Goal: Task Accomplishment & Management: Complete application form

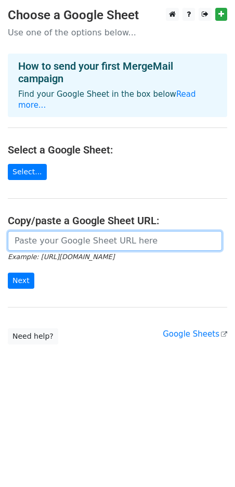
click at [31, 232] on input "url" at bounding box center [115, 241] width 214 height 20
click at [59, 231] on input "url" at bounding box center [115, 241] width 214 height 20
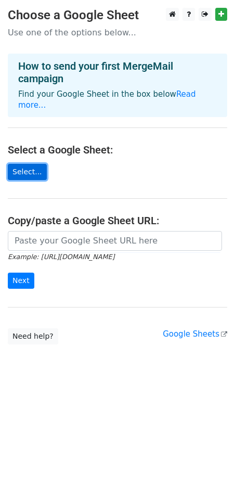
click at [29, 164] on link "Select..." at bounding box center [27, 172] width 39 height 16
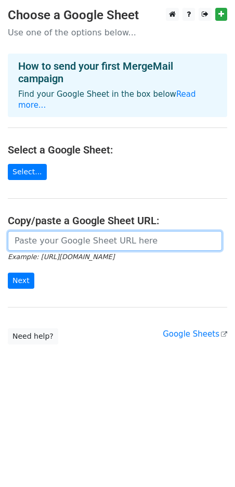
click at [59, 232] on input "url" at bounding box center [115, 241] width 214 height 20
paste input "[URL][DOMAIN_NAME]"
type input "[URL][DOMAIN_NAME]"
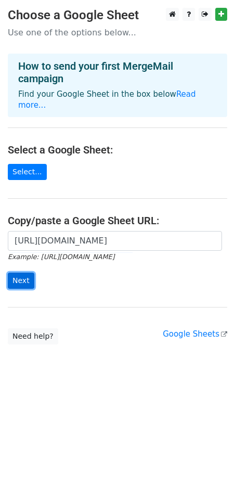
click at [18, 273] on input "Next" at bounding box center [21, 281] width 27 height 16
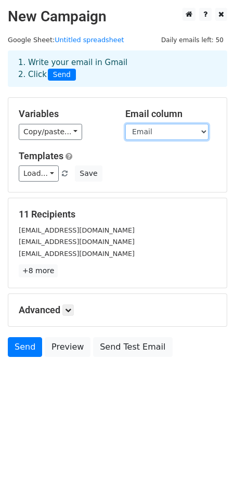
click at [204, 131] on select "Name Email" at bounding box center [166, 132] width 83 height 16
select select "Name"
click at [125, 124] on select "Name Email" at bounding box center [166, 132] width 83 height 16
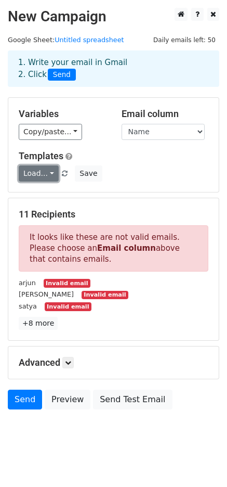
click at [48, 173] on link "Load..." at bounding box center [39, 173] width 40 height 16
click at [48, 172] on link "Load..." at bounding box center [39, 173] width 40 height 16
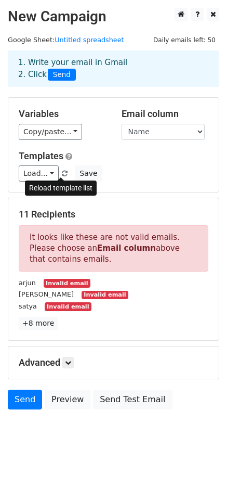
click at [62, 171] on span at bounding box center [65, 174] width 6 height 7
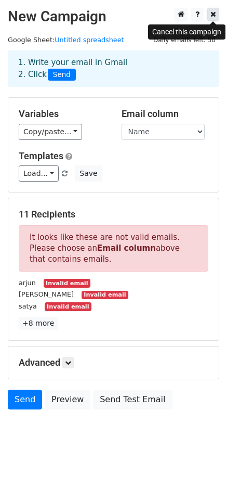
click at [215, 14] on icon at bounding box center [214, 13] width 6 height 7
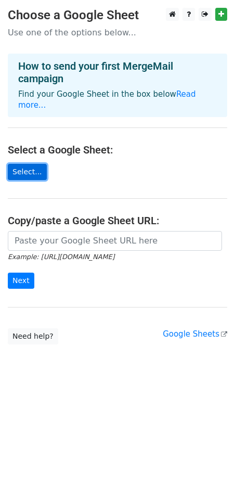
click at [21, 164] on link "Select..." at bounding box center [27, 172] width 39 height 16
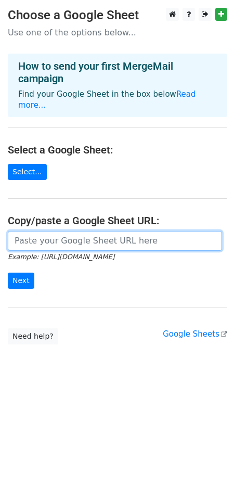
click at [74, 233] on input "url" at bounding box center [115, 241] width 214 height 20
paste input "[URL][DOMAIN_NAME]"
type input "[URL][DOMAIN_NAME]"
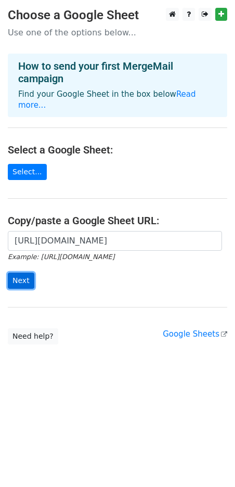
click at [18, 274] on input "Next" at bounding box center [21, 281] width 27 height 16
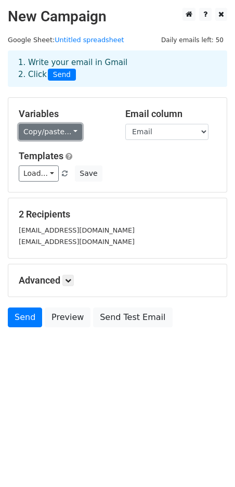
click at [57, 128] on link "Copy/paste..." at bounding box center [50, 132] width 63 height 16
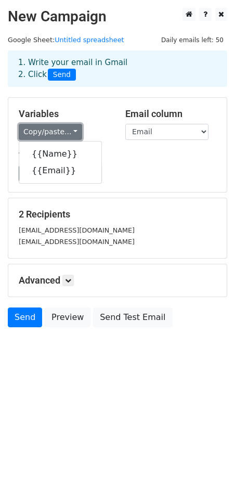
click at [67, 128] on link "Copy/paste..." at bounding box center [50, 132] width 63 height 16
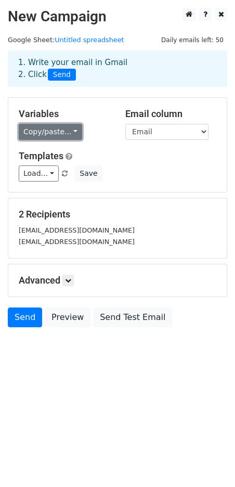
click at [65, 130] on link "Copy/paste..." at bounding box center [50, 132] width 63 height 16
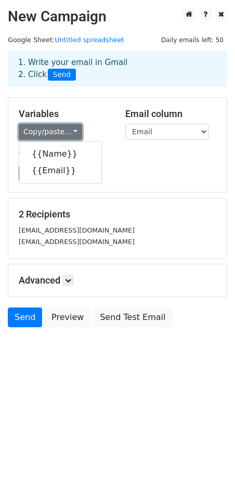
click at [65, 130] on link "Copy/paste..." at bounding box center [50, 132] width 63 height 16
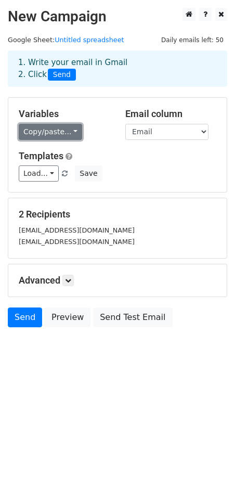
click at [64, 130] on link "Copy/paste..." at bounding box center [50, 132] width 63 height 16
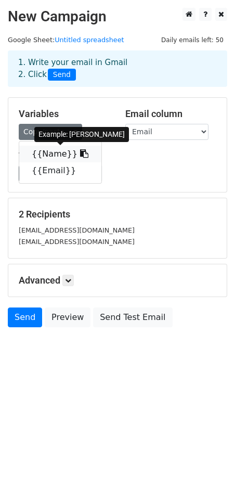
click at [53, 148] on link "{{Name}}" at bounding box center [60, 154] width 82 height 17
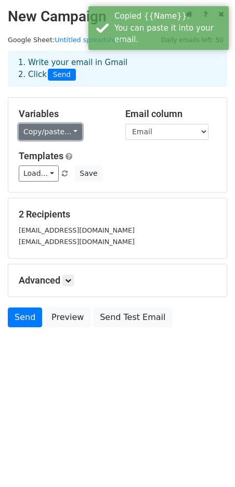
click at [60, 127] on link "Copy/paste..." at bounding box center [50, 132] width 63 height 16
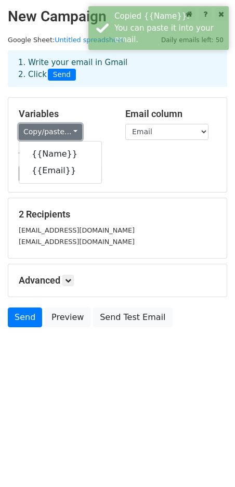
click at [57, 130] on link "Copy/paste..." at bounding box center [50, 132] width 63 height 16
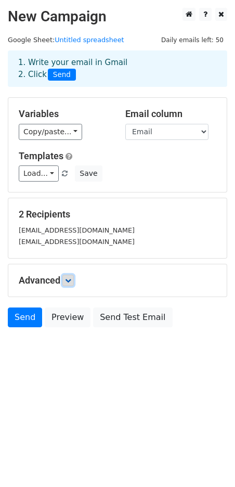
click at [69, 277] on icon at bounding box center [68, 280] width 6 height 6
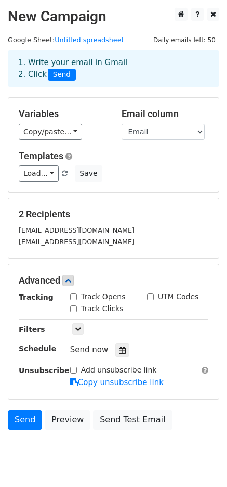
click at [72, 298] on input "Track Opens" at bounding box center [73, 296] width 7 height 7
checkbox input "true"
click at [72, 310] on input "Track Clicks" at bounding box center [73, 308] width 7 height 7
checkbox input "true"
click at [151, 297] on input "UTM Codes" at bounding box center [150, 296] width 7 height 7
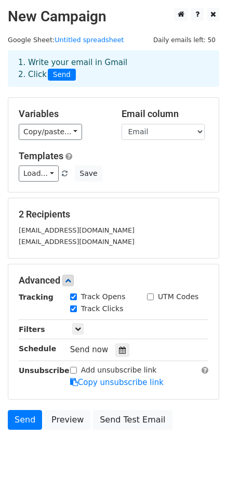
checkbox input "true"
click at [75, 331] on icon at bounding box center [78, 329] width 6 height 6
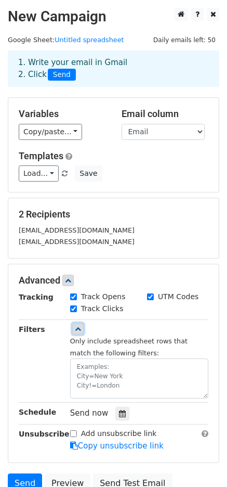
scroll to position [94, 0]
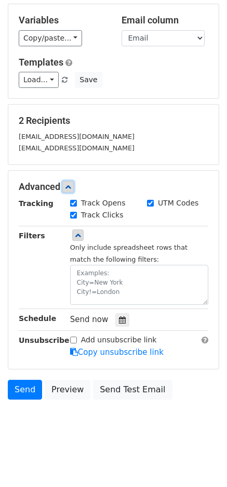
click at [74, 190] on link at bounding box center [67, 186] width 11 height 11
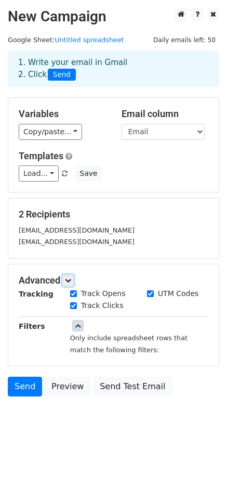
scroll to position [0, 0]
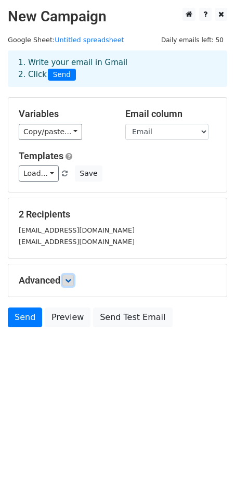
click at [70, 278] on icon at bounding box center [68, 280] width 6 height 6
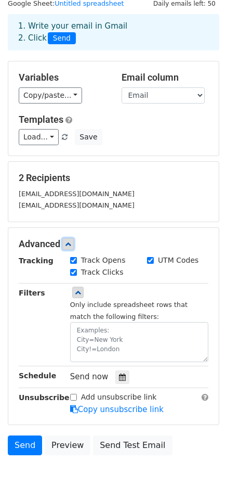
scroll to position [94, 0]
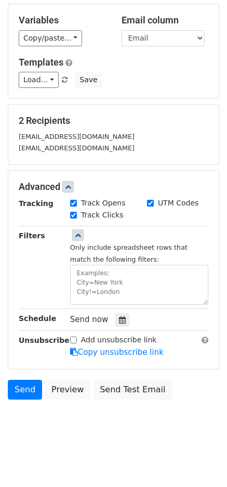
click at [74, 338] on input "Add unsubscribe link" at bounding box center [73, 340] width 7 height 7
checkbox input "true"
click at [71, 185] on icon at bounding box center [68, 187] width 6 height 6
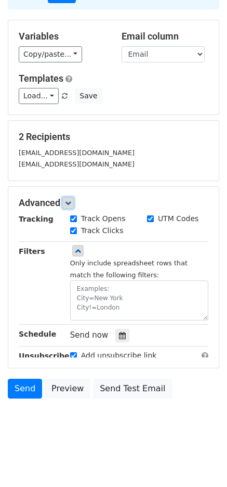
scroll to position [0, 0]
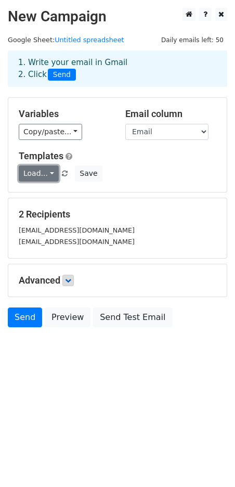
click at [44, 169] on link "Load..." at bounding box center [39, 173] width 40 height 16
click at [45, 167] on link "Load..." at bounding box center [39, 173] width 40 height 16
click at [49, 175] on link "Load..." at bounding box center [39, 173] width 40 height 16
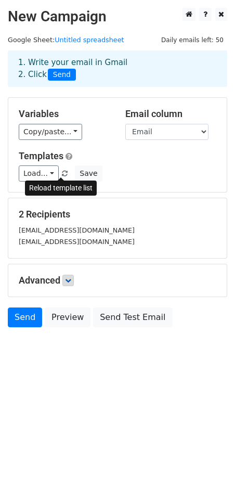
click at [63, 172] on span at bounding box center [65, 174] width 6 height 7
click at [62, 173] on span at bounding box center [65, 174] width 6 height 7
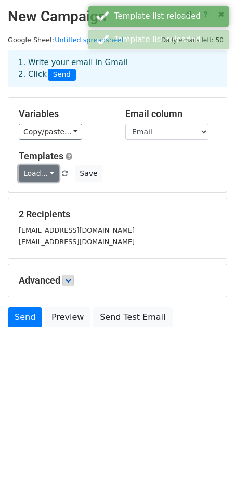
click at [50, 174] on link "Load..." at bounding box center [39, 173] width 40 height 16
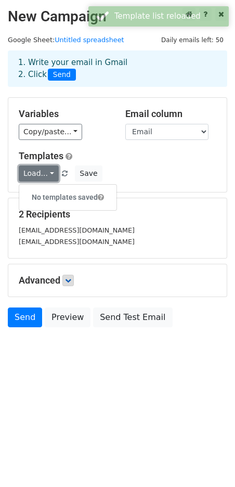
click at [50, 174] on link "Load..." at bounding box center [39, 173] width 40 height 16
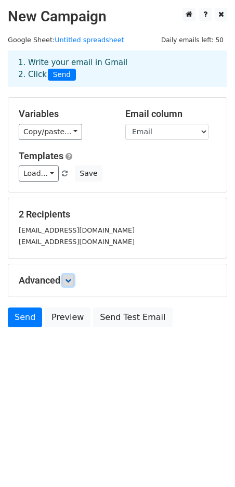
click at [69, 280] on icon at bounding box center [68, 280] width 6 height 6
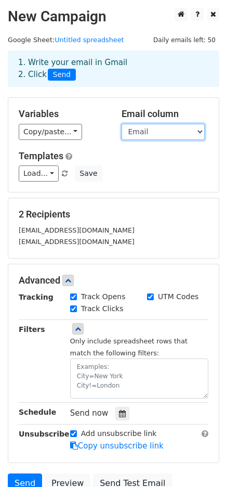
click at [170, 128] on select "Name Email" at bounding box center [163, 132] width 83 height 16
click at [122, 124] on select "Name Email" at bounding box center [163, 132] width 83 height 16
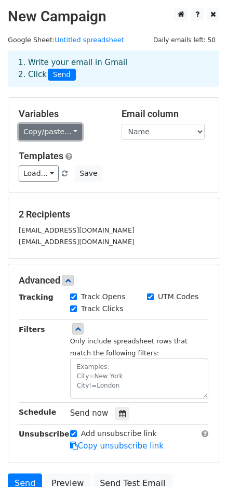
click at [58, 133] on link "Copy/paste..." at bounding box center [50, 132] width 63 height 16
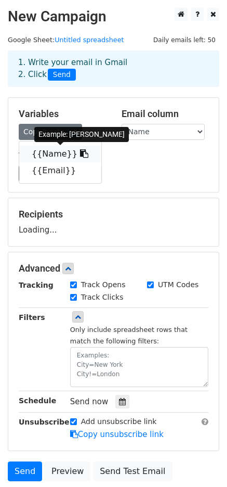
click at [54, 159] on link "{{Name}}" at bounding box center [60, 154] width 82 height 17
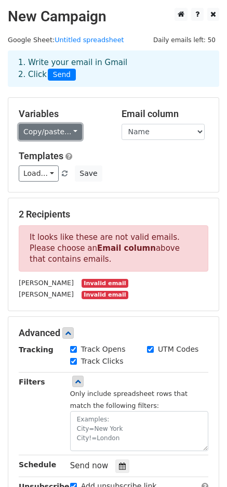
click at [57, 135] on link "Copy/paste..." at bounding box center [50, 132] width 63 height 16
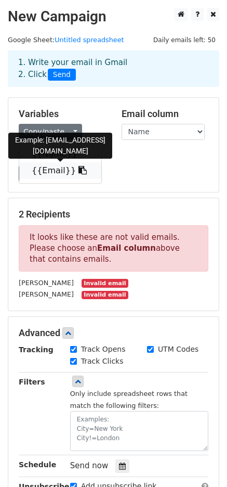
click at [53, 174] on link "{{Email}}" at bounding box center [60, 170] width 82 height 17
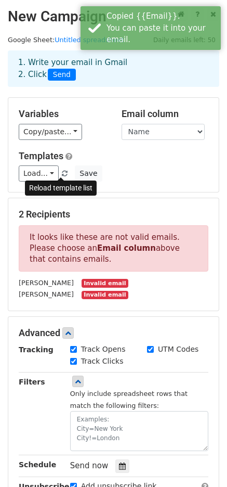
click at [62, 173] on span at bounding box center [65, 174] width 6 height 7
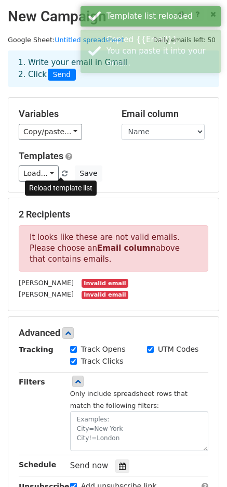
click at [62, 173] on span at bounding box center [65, 174] width 6 height 7
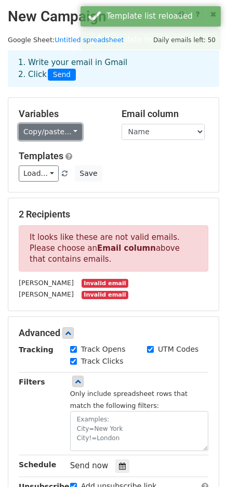
click at [55, 128] on link "Copy/paste..." at bounding box center [50, 132] width 63 height 16
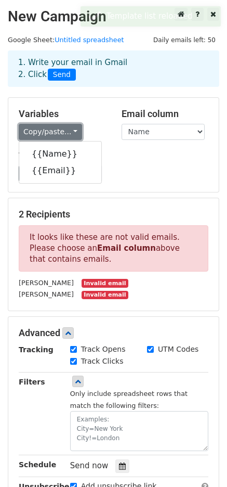
click at [47, 131] on link "Copy/paste..." at bounding box center [50, 132] width 63 height 16
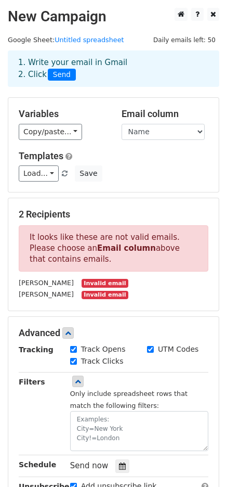
drag, startPoint x: 98, startPoint y: 106, endPoint x: 119, endPoint y: 116, distance: 23.3
click at [98, 106] on div "Variables Copy/paste... {{Name}} {{Email}} Email column Name Email Templates Lo…" at bounding box center [113, 145] width 211 height 94
click at [135, 123] on div "Email column Name Email" at bounding box center [165, 124] width 103 height 32
click at [140, 130] on select "Name Email" at bounding box center [163, 132] width 83 height 16
select select "Email"
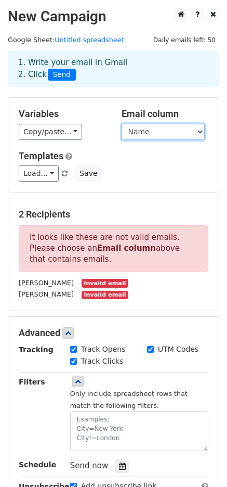
click at [122, 124] on select "Name Email" at bounding box center [163, 132] width 83 height 16
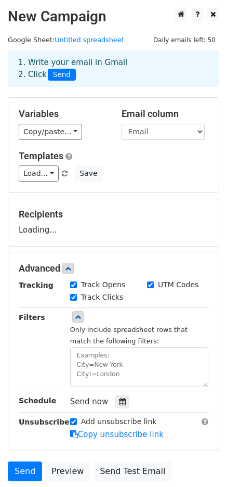
click at [97, 110] on h5 "Variables" at bounding box center [62, 113] width 87 height 11
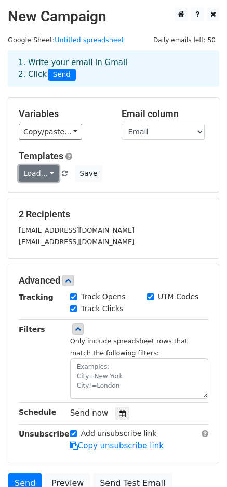
click at [47, 174] on link "Load..." at bounding box center [39, 173] width 40 height 16
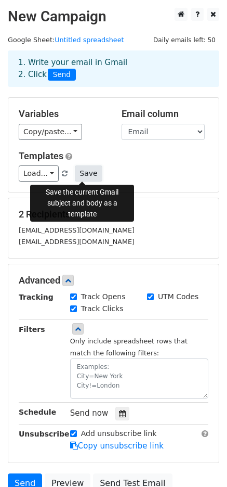
click at [82, 174] on button "Save" at bounding box center [88, 173] width 27 height 16
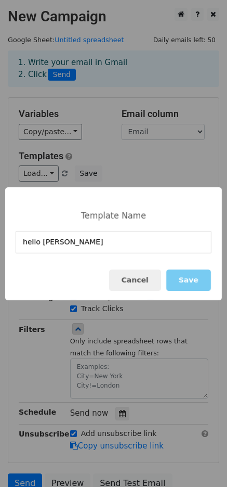
type input "hello sir"
click at [193, 285] on button "Save" at bounding box center [188, 279] width 45 height 21
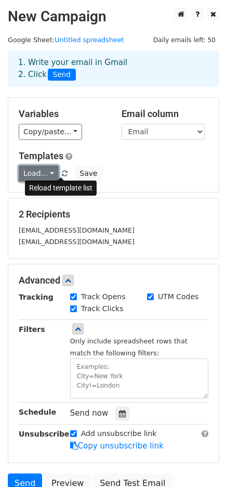
click at [51, 173] on link "Load..." at bounding box center [39, 173] width 40 height 16
click at [50, 173] on link "Load..." at bounding box center [39, 173] width 40 height 16
click at [138, 169] on div "Load... hello sir Save" at bounding box center [113, 173] width 205 height 16
click at [62, 174] on span at bounding box center [65, 174] width 6 height 7
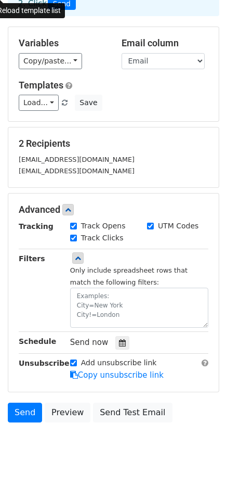
scroll to position [94, 0]
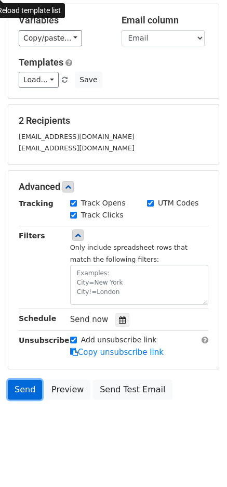
click at [27, 388] on link "Send" at bounding box center [25, 390] width 34 height 20
click at [19, 389] on link "Send" at bounding box center [25, 390] width 34 height 20
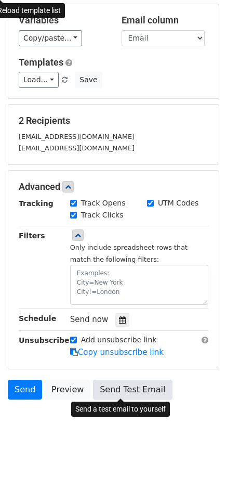
click at [115, 389] on link "Send Test Email" at bounding box center [132, 390] width 79 height 20
click at [110, 390] on link "Send Test Email" at bounding box center [132, 390] width 79 height 20
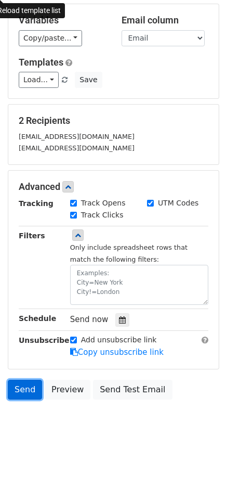
click at [24, 390] on link "Send" at bounding box center [25, 390] width 34 height 20
click at [31, 390] on link "Send" at bounding box center [25, 390] width 34 height 20
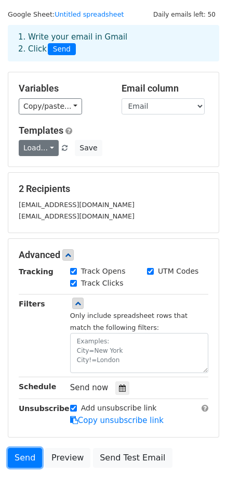
scroll to position [0, 0]
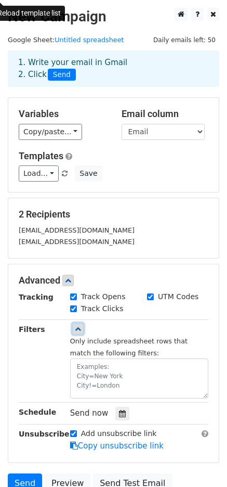
click at [80, 329] on icon at bounding box center [78, 329] width 6 height 6
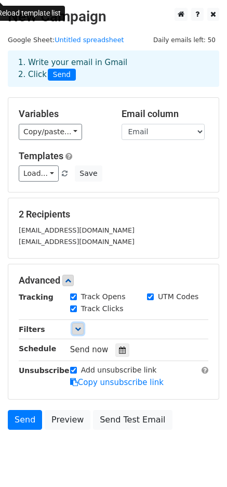
click at [80, 329] on icon at bounding box center [78, 329] width 6 height 6
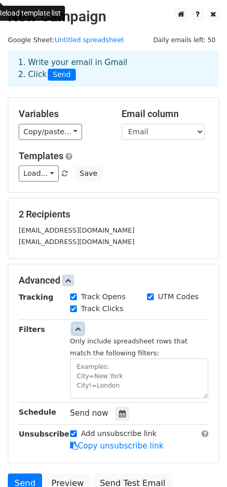
click at [80, 329] on icon at bounding box center [78, 329] width 6 height 6
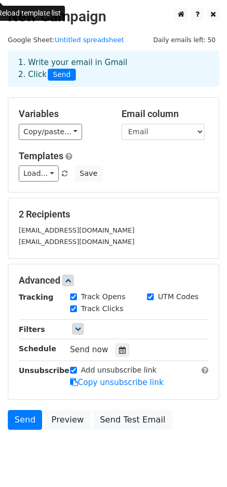
click at [71, 373] on div "Add unsubscribe link" at bounding box center [113, 370] width 87 height 11
click at [73, 372] on input "Add unsubscribe link" at bounding box center [73, 370] width 7 height 7
checkbox input "false"
click at [24, 415] on link "Send" at bounding box center [25, 420] width 34 height 20
click at [62, 173] on span at bounding box center [65, 174] width 6 height 7
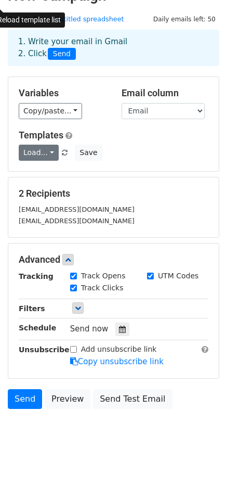
scroll to position [30, 0]
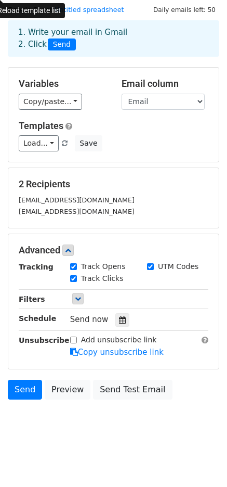
click at [62, 143] on span at bounding box center [65, 143] width 6 height 7
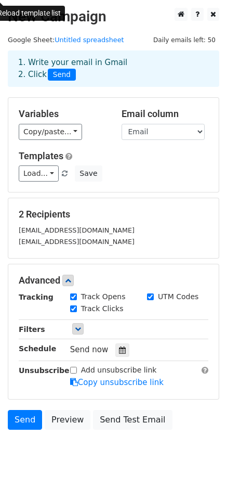
click at [62, 174] on span at bounding box center [65, 174] width 6 height 7
click at [52, 174] on link "Load..." at bounding box center [39, 173] width 40 height 16
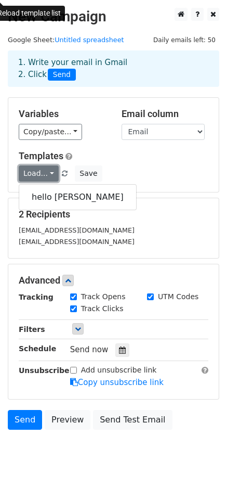
click at [51, 174] on link "Load..." at bounding box center [39, 173] width 40 height 16
click at [48, 171] on link "Load..." at bounding box center [39, 173] width 40 height 16
click at [56, 200] on link "hello sir" at bounding box center [77, 197] width 117 height 17
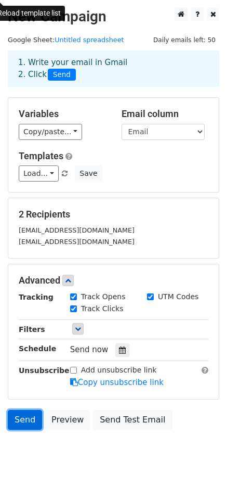
click at [15, 421] on link "Send" at bounding box center [25, 420] width 34 height 20
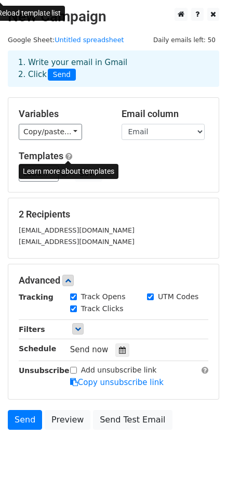
click at [68, 154] on span at bounding box center [69, 156] width 7 height 8
click at [148, 181] on div "Load... hello sir Save" at bounding box center [113, 173] width 205 height 16
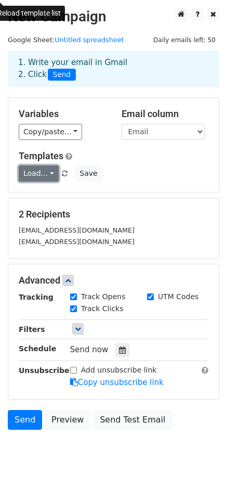
click at [41, 177] on link "Load..." at bounding box center [39, 173] width 40 height 16
click at [43, 172] on link "Load..." at bounding box center [39, 173] width 40 height 16
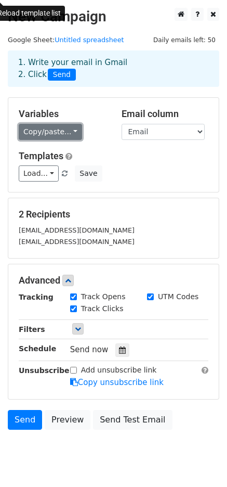
click at [55, 135] on link "Copy/paste..." at bounding box center [50, 132] width 63 height 16
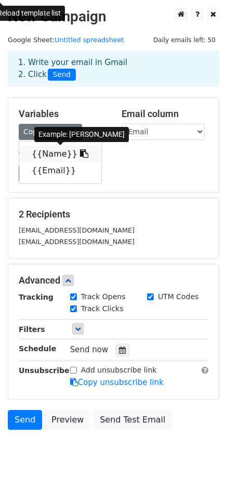
click at [44, 158] on link "{{Name}}" at bounding box center [60, 154] width 82 height 17
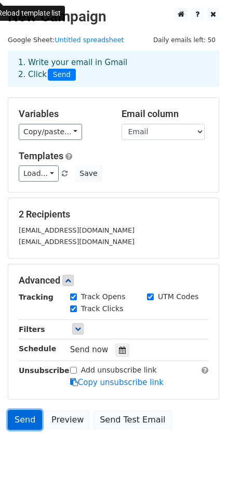
click at [25, 416] on link "Send" at bounding box center [25, 420] width 34 height 20
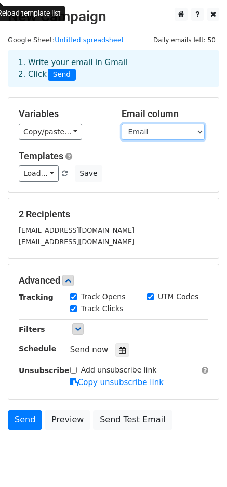
click at [147, 138] on select "Name Email" at bounding box center [163, 132] width 83 height 16
click at [122, 124] on select "Name Email" at bounding box center [163, 132] width 83 height 16
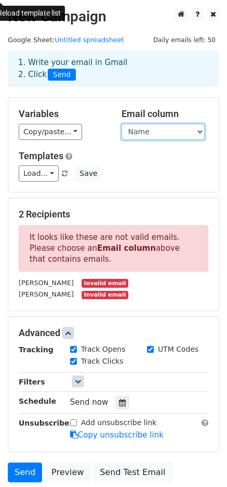
click at [144, 136] on select "Name Email" at bounding box center [163, 132] width 83 height 16
click at [122, 124] on select "Name Email" at bounding box center [163, 132] width 83 height 16
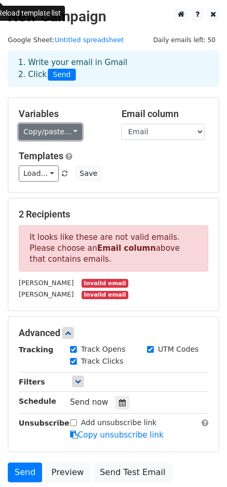
click at [36, 128] on link "Copy/paste..." at bounding box center [50, 132] width 63 height 16
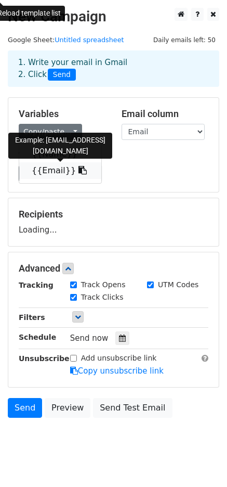
click at [48, 169] on link "{{Email}}" at bounding box center [60, 170] width 82 height 17
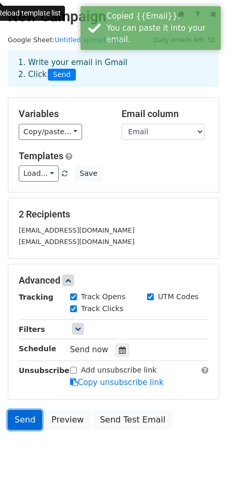
click at [25, 421] on link "Send" at bounding box center [25, 420] width 34 height 20
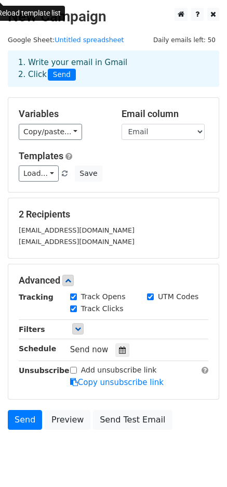
click at [62, 171] on span at bounding box center [65, 174] width 6 height 7
click at [62, 172] on span at bounding box center [65, 174] width 6 height 7
click at [44, 173] on link "Load..." at bounding box center [39, 173] width 40 height 16
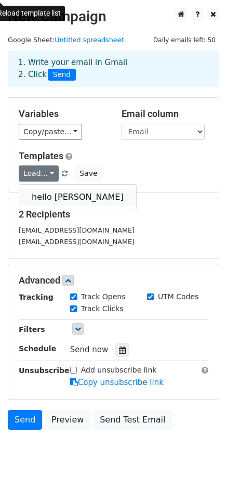
click at [47, 197] on link "hello sir" at bounding box center [77, 197] width 117 height 17
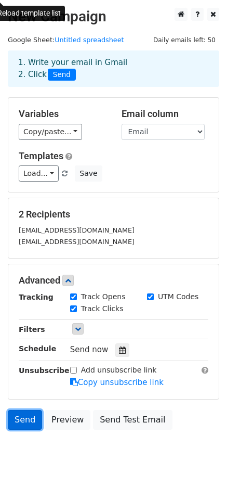
click at [27, 426] on link "Send" at bounding box center [25, 420] width 34 height 20
click at [28, 421] on link "Send" at bounding box center [25, 420] width 34 height 20
click at [56, 75] on span "Send" at bounding box center [62, 75] width 28 height 12
click at [23, 418] on link "Send" at bounding box center [25, 420] width 34 height 20
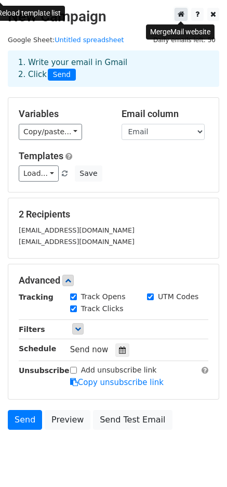
click at [178, 12] on icon at bounding box center [181, 13] width 7 height 7
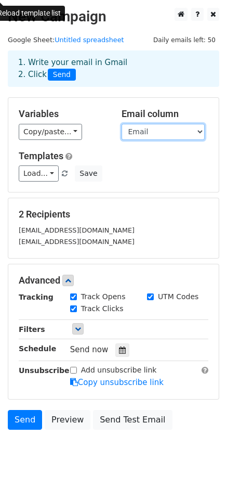
click at [163, 124] on select "Name Email" at bounding box center [163, 132] width 83 height 16
click at [122, 124] on select "Name Email" at bounding box center [163, 132] width 83 height 16
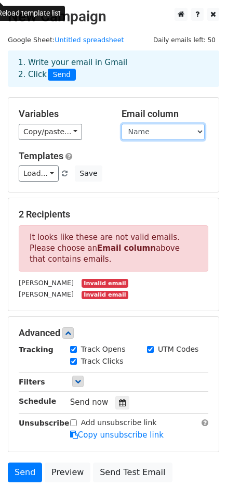
click at [133, 133] on select "Name Email" at bounding box center [163, 132] width 83 height 16
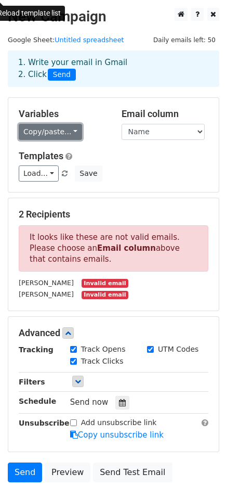
click at [57, 135] on link "Copy/paste..." at bounding box center [50, 132] width 63 height 16
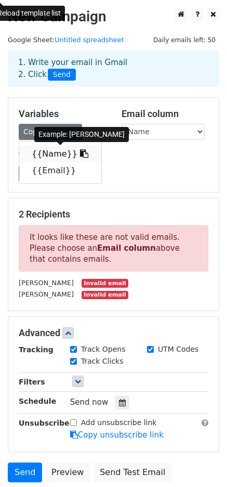
click at [54, 153] on link "{{Name}}" at bounding box center [60, 154] width 82 height 17
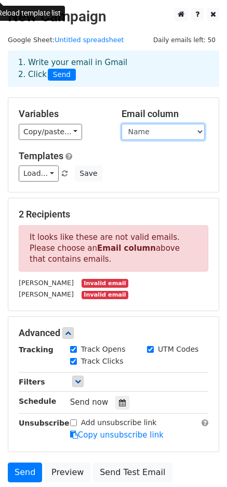
click at [169, 130] on select "Name Email" at bounding box center [163, 132] width 83 height 16
click at [152, 129] on select "Name Email" at bounding box center [163, 132] width 83 height 16
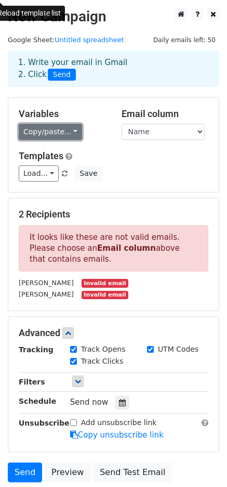
click at [47, 134] on link "Copy/paste..." at bounding box center [50, 132] width 63 height 16
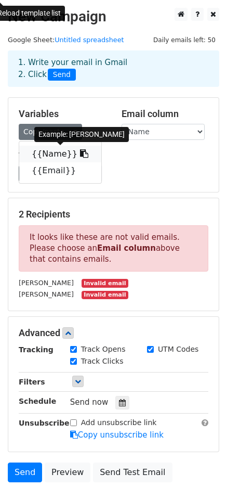
click at [46, 156] on link "{{Name}}" at bounding box center [60, 154] width 82 height 17
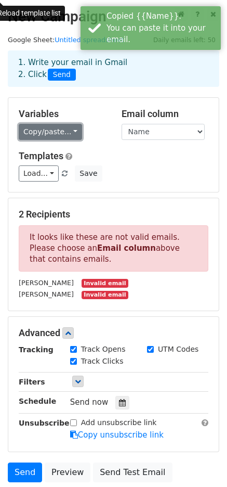
click at [54, 136] on link "Copy/paste..." at bounding box center [50, 132] width 63 height 16
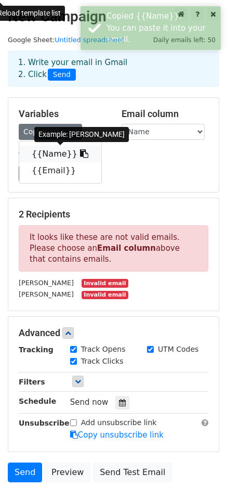
click at [80, 154] on icon at bounding box center [84, 153] width 8 height 8
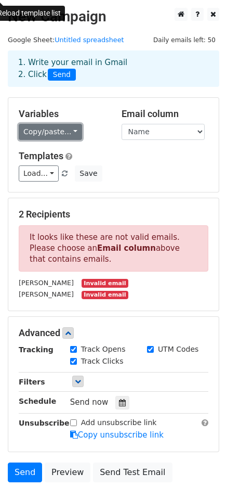
click at [52, 127] on link "Copy/paste..." at bounding box center [50, 132] width 63 height 16
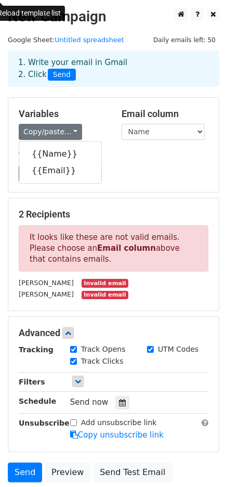
click at [164, 145] on div "Variables Copy/paste... {{Name}} {{Email}} Email column Name Email Templates Lo…" at bounding box center [113, 145] width 211 height 94
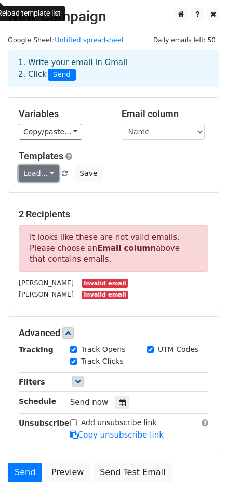
click at [44, 174] on link "Load..." at bounding box center [39, 173] width 40 height 16
click at [172, 162] on div "Templates Load... hello sir Save" at bounding box center [113, 166] width 205 height 32
click at [62, 173] on span at bounding box center [65, 174] width 6 height 7
click at [140, 158] on h5 "Templates" at bounding box center [114, 155] width 190 height 11
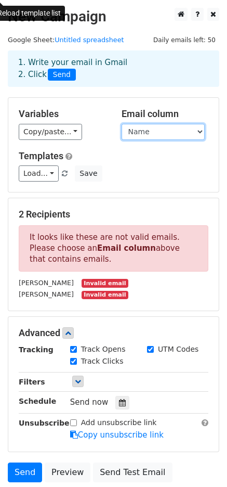
click at [159, 135] on select "Name Email" at bounding box center [163, 132] width 83 height 16
click at [108, 127] on div "Variables Copy/paste... {{Name}} {{Email}}" at bounding box center [62, 124] width 103 height 32
click at [120, 157] on h5 "Templates" at bounding box center [114, 155] width 190 height 11
click at [150, 135] on select "Name Email" at bounding box center [163, 132] width 83 height 16
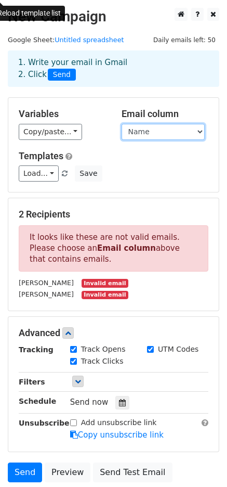
select select "Email"
click at [122, 124] on select "Name Email" at bounding box center [163, 132] width 83 height 16
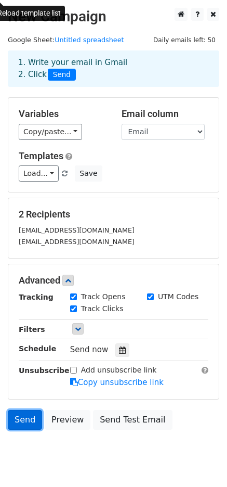
click at [21, 423] on link "Send" at bounding box center [25, 420] width 34 height 20
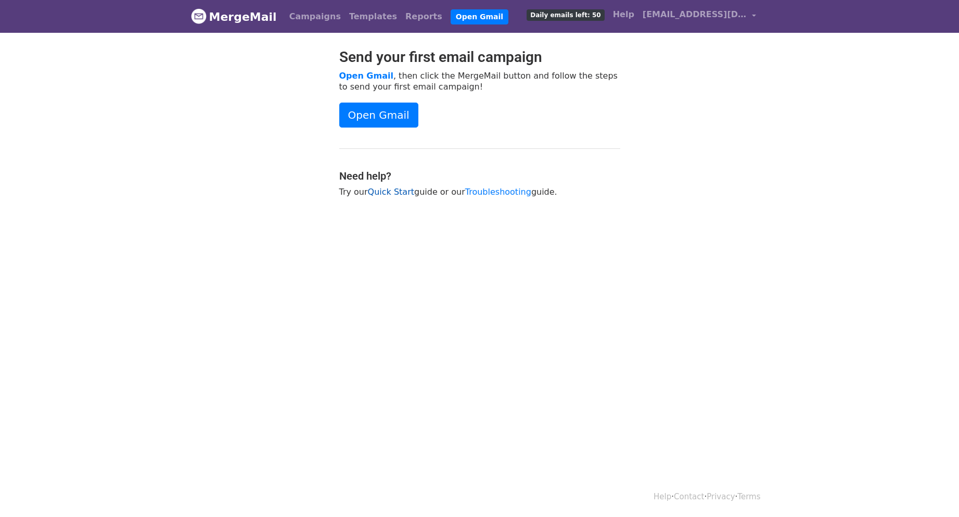
click at [383, 188] on link "Quick Start" at bounding box center [391, 192] width 46 height 10
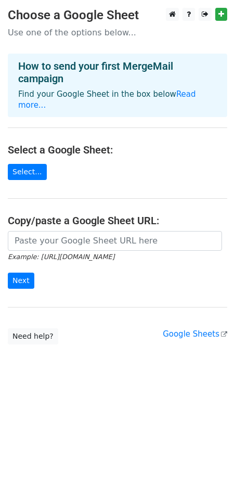
click at [48, 36] on p "Use one of the options below..." at bounding box center [118, 32] width 220 height 11
click at [34, 33] on p "Use one of the options below..." at bounding box center [118, 32] width 220 height 11
click at [29, 164] on link "Select..." at bounding box center [27, 172] width 39 height 16
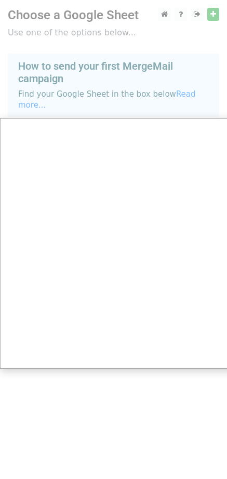
click at [164, 89] on div at bounding box center [117, 243] width 235 height 487
click at [192, 53] on div at bounding box center [117, 243] width 235 height 487
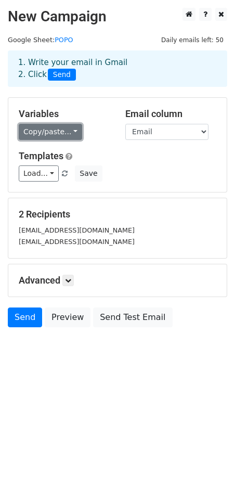
click at [71, 132] on link "Copy/paste..." at bounding box center [50, 132] width 63 height 16
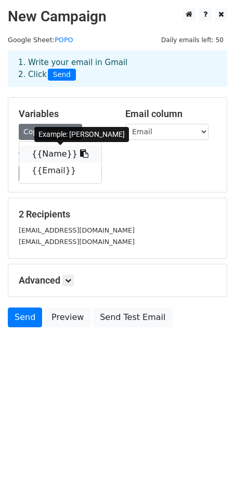
click at [46, 156] on link "{{Name}}" at bounding box center [60, 154] width 82 height 17
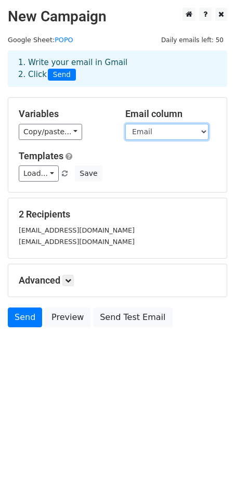
click at [154, 127] on select "Name Email" at bounding box center [166, 132] width 83 height 16
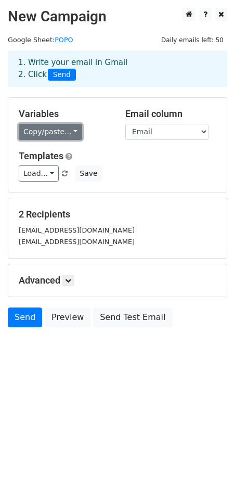
click at [60, 132] on link "Copy/paste..." at bounding box center [50, 132] width 63 height 16
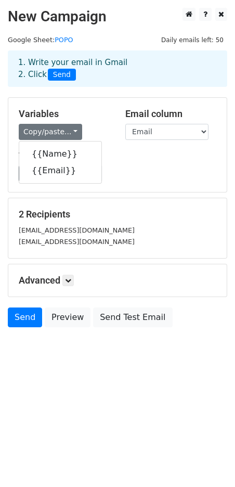
click at [162, 164] on div "Templates Load... hello [PERSON_NAME] Save" at bounding box center [117, 166] width 213 height 32
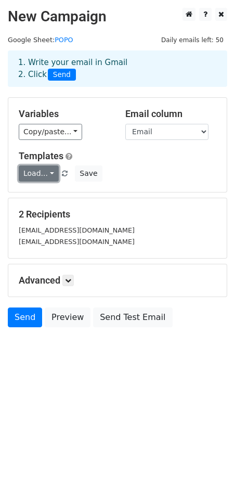
click at [36, 172] on link "Load..." at bounding box center [39, 173] width 40 height 16
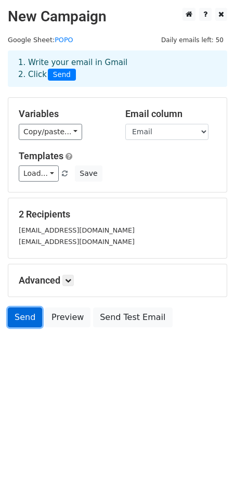
click at [24, 322] on link "Send" at bounding box center [25, 317] width 34 height 20
click at [18, 314] on link "Send" at bounding box center [25, 317] width 34 height 20
click at [70, 281] on icon at bounding box center [68, 280] width 6 height 6
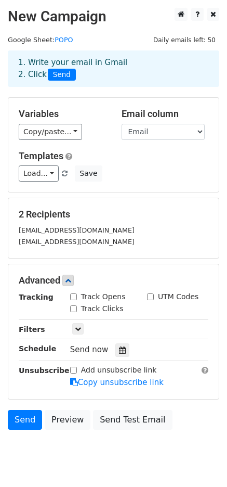
click at [73, 311] on input "Track Clicks" at bounding box center [73, 308] width 7 height 7
checkbox input "true"
click at [73, 295] on input "Track Opens" at bounding box center [73, 296] width 7 height 7
checkbox input "true"
click at [149, 298] on input "UTM Codes" at bounding box center [150, 296] width 7 height 7
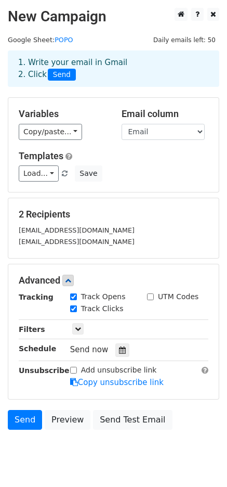
checkbox input "true"
click at [73, 327] on link at bounding box center [77, 328] width 11 height 11
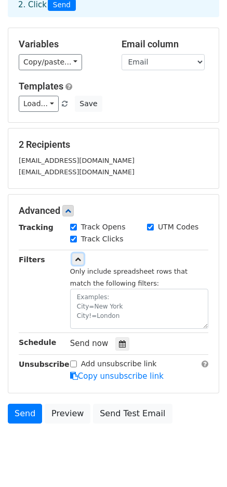
scroll to position [94, 0]
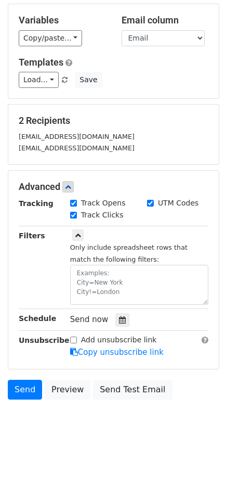
click at [73, 338] on input "Add unsubscribe link" at bounding box center [73, 340] width 7 height 7
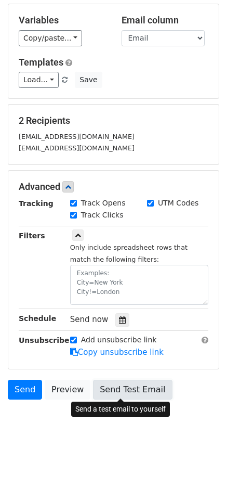
click at [104, 385] on link "Send Test Email" at bounding box center [132, 390] width 79 height 20
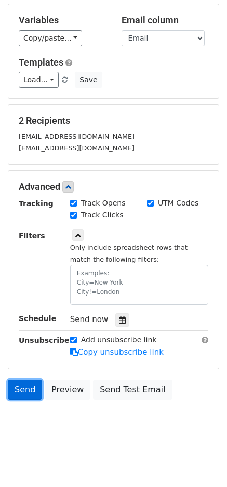
click at [26, 387] on link "Send" at bounding box center [25, 390] width 34 height 20
click at [25, 385] on link "Send" at bounding box center [25, 390] width 34 height 20
click at [24, 386] on link "Send" at bounding box center [25, 390] width 34 height 20
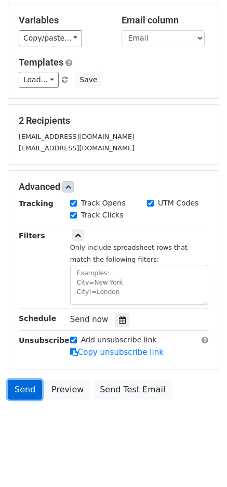
click at [23, 386] on link "Send" at bounding box center [25, 390] width 34 height 20
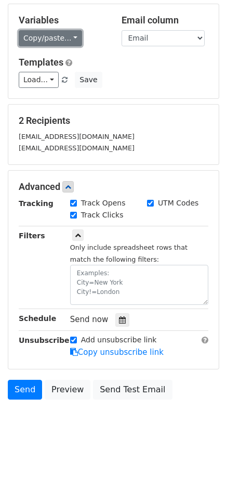
click at [50, 39] on link "Copy/paste..." at bounding box center [50, 38] width 63 height 16
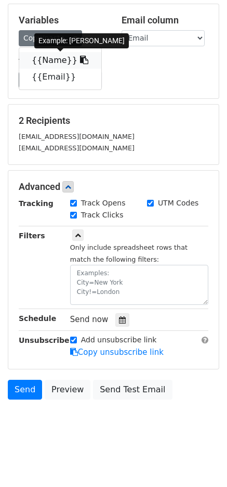
click at [54, 60] on link "{{Name}}" at bounding box center [60, 60] width 82 height 17
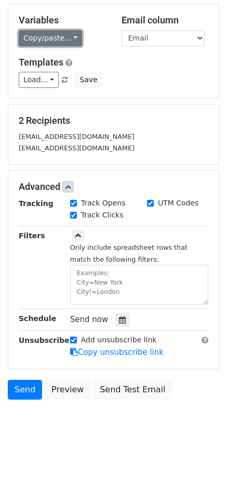
click at [58, 35] on link "Copy/paste..." at bounding box center [50, 38] width 63 height 16
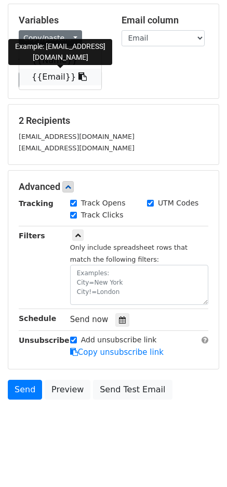
click at [53, 76] on link "{{Email}}" at bounding box center [60, 77] width 82 height 17
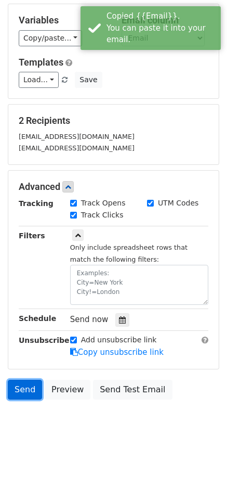
click at [18, 390] on link "Send" at bounding box center [25, 390] width 34 height 20
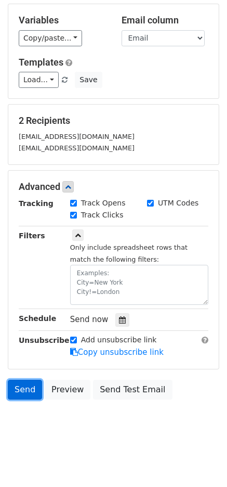
click at [24, 391] on link "Send" at bounding box center [25, 390] width 34 height 20
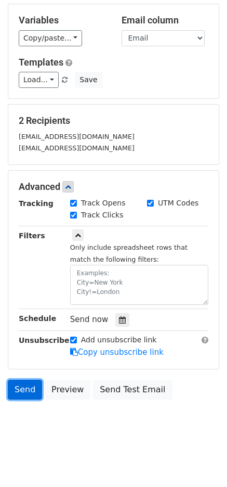
click at [24, 391] on link "Send" at bounding box center [25, 390] width 34 height 20
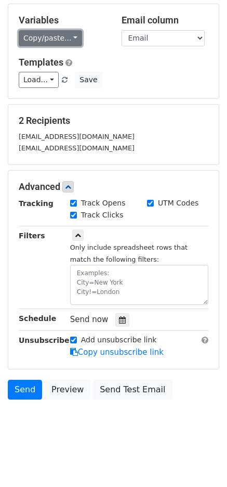
click at [62, 33] on link "Copy/paste..." at bounding box center [50, 38] width 63 height 16
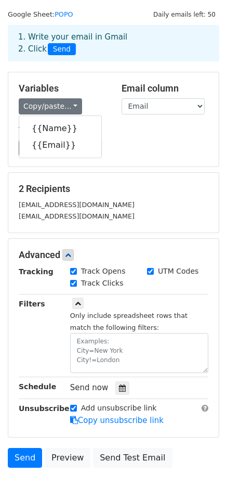
scroll to position [0, 0]
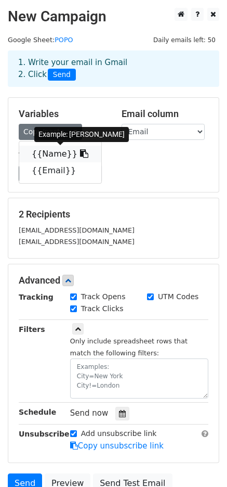
click at [80, 153] on icon at bounding box center [84, 153] width 8 height 8
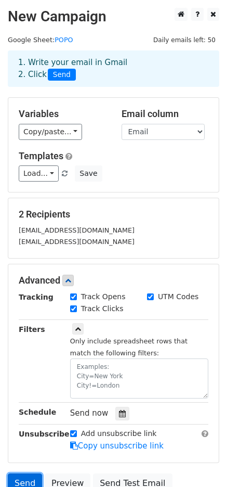
click at [23, 480] on link "Send" at bounding box center [25, 483] width 34 height 20
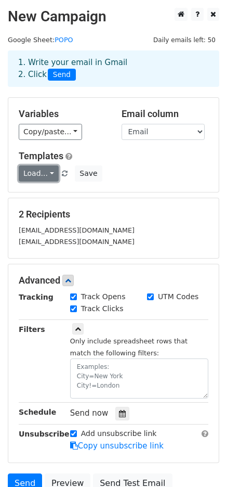
click at [49, 172] on link "Load..." at bounding box center [39, 173] width 40 height 16
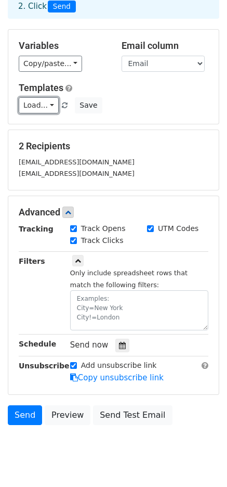
scroll to position [94, 0]
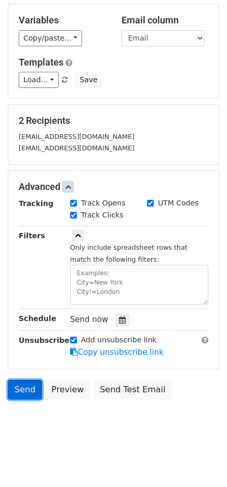
click at [23, 391] on link "Send" at bounding box center [25, 390] width 34 height 20
click at [73, 338] on input "Add unsubscribe link" at bounding box center [73, 340] width 7 height 7
checkbox input "false"
click at [22, 390] on link "Send" at bounding box center [25, 390] width 34 height 20
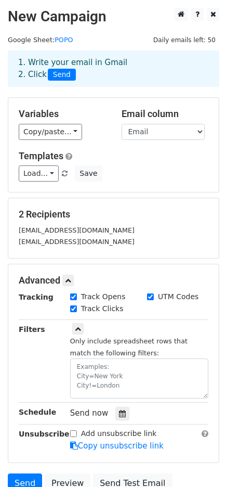
click at [59, 73] on span "Send" at bounding box center [62, 75] width 28 height 12
click at [63, 73] on span "Send" at bounding box center [62, 75] width 28 height 12
click at [56, 77] on span "Send" at bounding box center [62, 75] width 28 height 12
click at [51, 171] on link "Load..." at bounding box center [39, 173] width 40 height 16
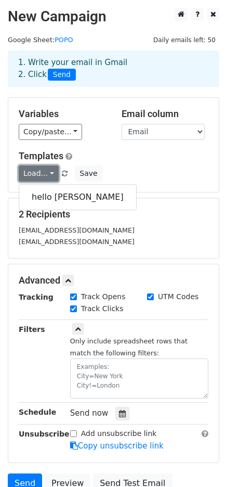
click at [49, 171] on link "Load..." at bounding box center [39, 173] width 40 height 16
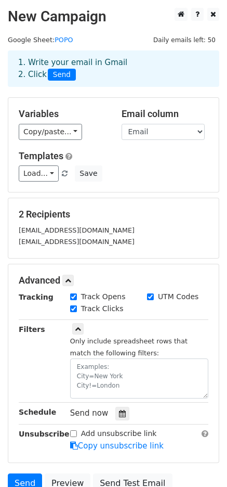
click at [155, 171] on div "Load... hello sir Save" at bounding box center [113, 173] width 205 height 16
click at [163, 135] on select "Name Email" at bounding box center [163, 132] width 83 height 16
click at [161, 131] on select "Name Email" at bounding box center [163, 132] width 83 height 16
click at [146, 164] on div "Templates Load... hello sir Save" at bounding box center [113, 166] width 205 height 32
click at [150, 132] on select "Name Email" at bounding box center [163, 132] width 83 height 16
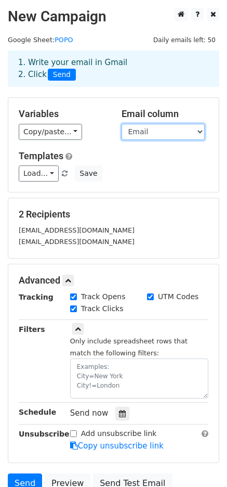
click at [150, 131] on select "Name Email" at bounding box center [163, 132] width 83 height 16
click at [156, 128] on select "Name Email" at bounding box center [163, 132] width 83 height 16
click at [122, 124] on select "Name Email" at bounding box center [163, 132] width 83 height 16
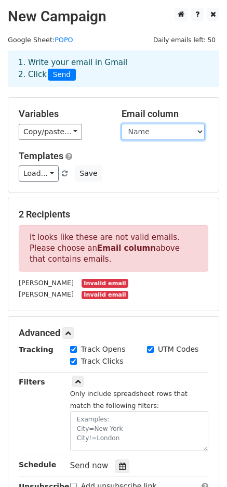
click at [174, 125] on select "Name Email" at bounding box center [163, 132] width 83 height 16
select select "Email"
click at [122, 124] on select "Name Email" at bounding box center [163, 132] width 83 height 16
click at [131, 159] on h5 "Templates" at bounding box center [114, 155] width 190 height 11
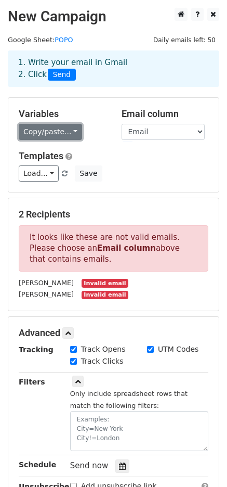
click at [28, 135] on link "Copy/paste..." at bounding box center [50, 132] width 63 height 16
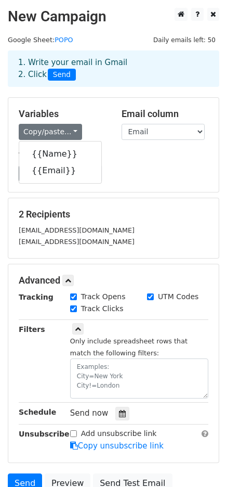
click at [163, 158] on h5 "Templates" at bounding box center [114, 155] width 190 height 11
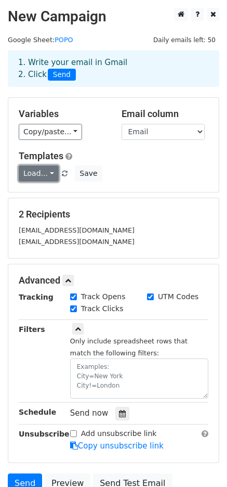
click at [39, 173] on link "Load..." at bounding box center [39, 173] width 40 height 16
click at [158, 172] on div "Load... hello sir Save" at bounding box center [113, 173] width 205 height 16
click at [133, 179] on div "Load... hello sir Save" at bounding box center [113, 173] width 205 height 16
click at [101, 166] on div "Load... hello sir Save" at bounding box center [113, 173] width 205 height 16
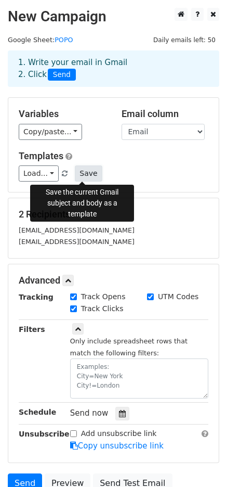
click at [88, 172] on button "Save" at bounding box center [88, 173] width 27 height 16
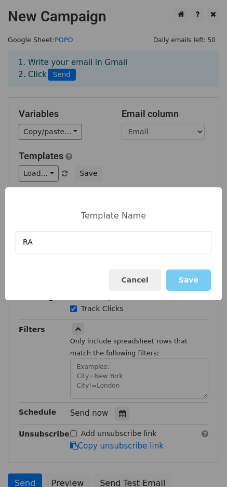
type input "RA"
click at [176, 280] on button "Save" at bounding box center [188, 279] width 45 height 21
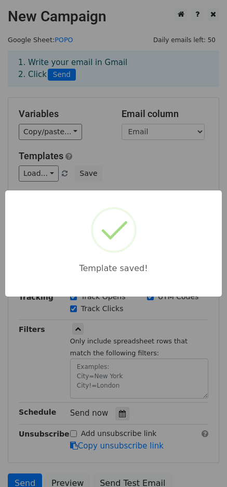
click at [121, 165] on div "Template saved!" at bounding box center [113, 243] width 227 height 487
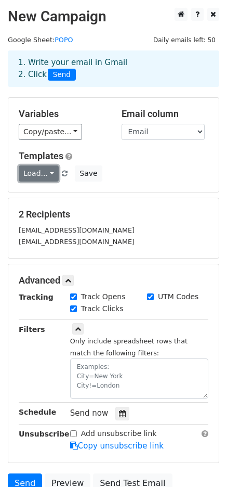
click at [44, 173] on link "Load..." at bounding box center [39, 173] width 40 height 16
click at [56, 172] on span "Load... RA hello sir" at bounding box center [44, 173] width 51 height 9
click at [51, 172] on link "Load..." at bounding box center [39, 173] width 40 height 16
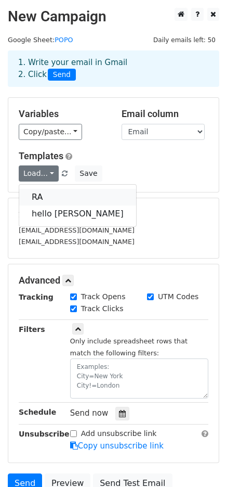
click at [48, 196] on link "RA" at bounding box center [77, 197] width 117 height 17
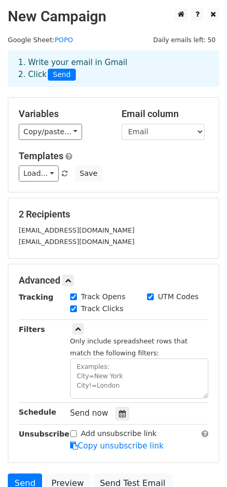
click at [142, 178] on div "Load... RA hello sir Save" at bounding box center [113, 173] width 205 height 16
click at [30, 482] on link "Send" at bounding box center [25, 483] width 34 height 20
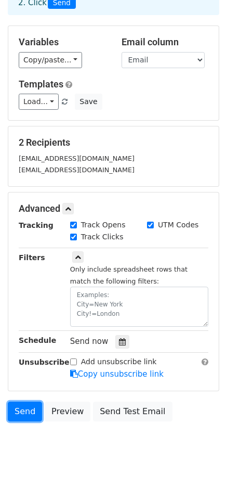
scroll to position [94, 0]
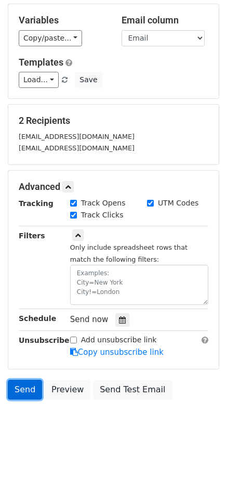
click at [16, 383] on link "Send" at bounding box center [25, 390] width 34 height 20
click at [74, 340] on input "Add unsubscribe link" at bounding box center [73, 340] width 7 height 7
checkbox input "true"
